Goal: Navigation & Orientation: Find specific page/section

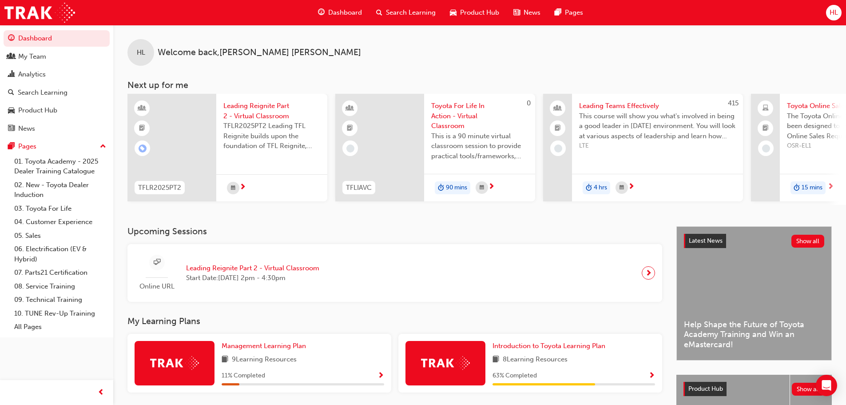
click at [834, 13] on span "HL" at bounding box center [834, 13] width 8 height 10
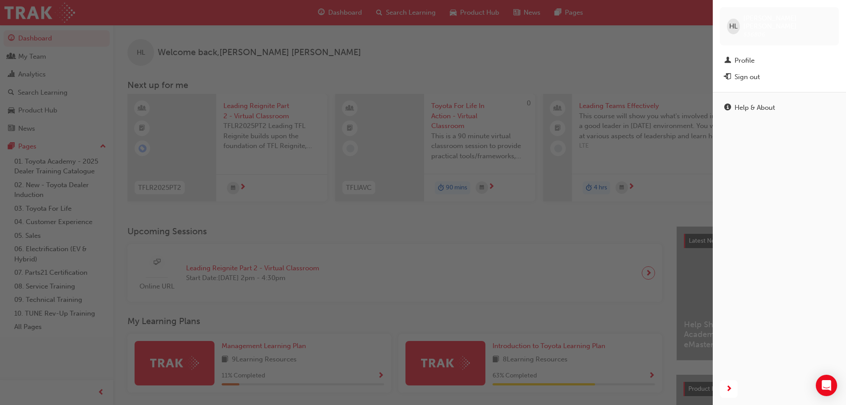
click at [352, 23] on div "button" at bounding box center [356, 202] width 713 height 405
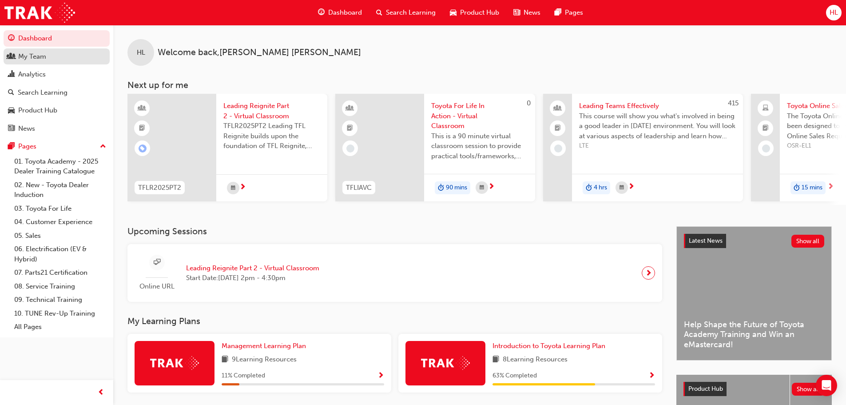
click at [33, 63] on link "My Team" at bounding box center [57, 56] width 106 height 16
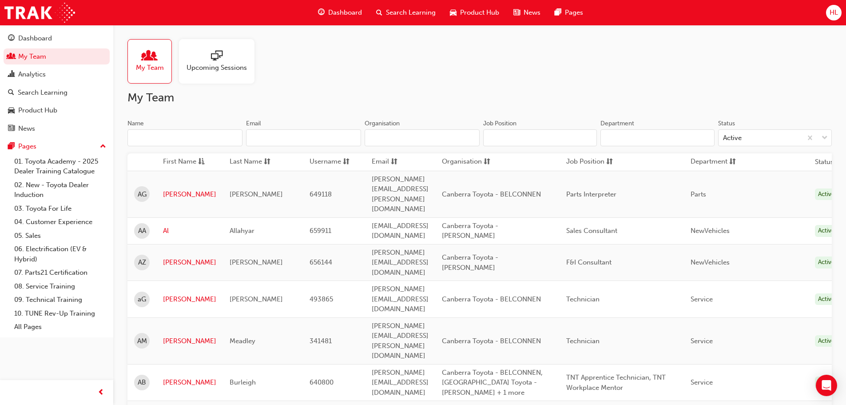
click at [521, 12] on div "News" at bounding box center [526, 13] width 41 height 18
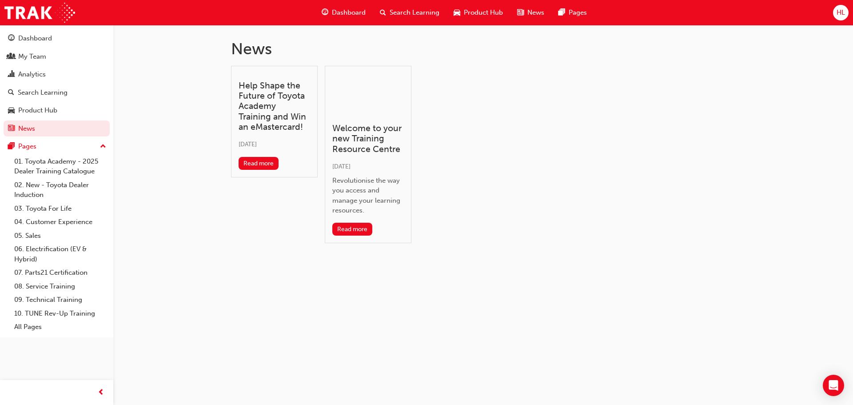
click at [357, 6] on div "Dashboard" at bounding box center [344, 13] width 58 height 18
